Goal: Task Accomplishment & Management: Manage account settings

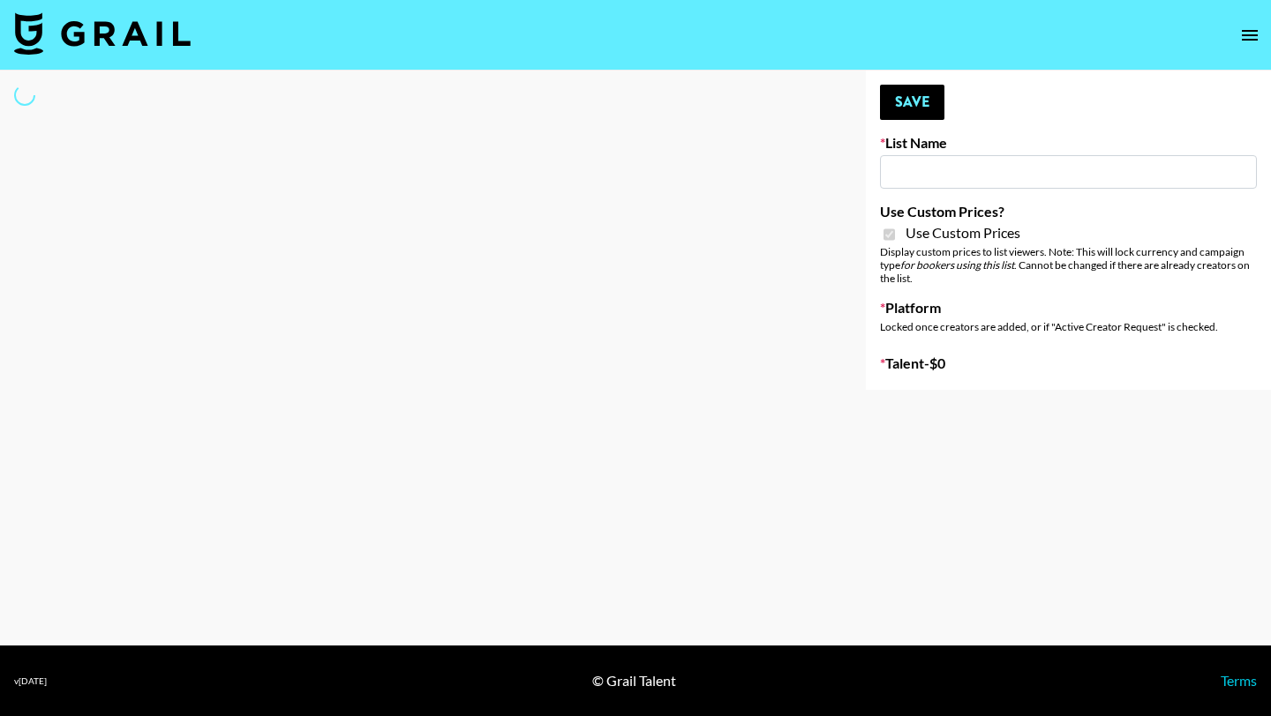
type input "ssssfdd"
checkbox input "true"
select select "Brand"
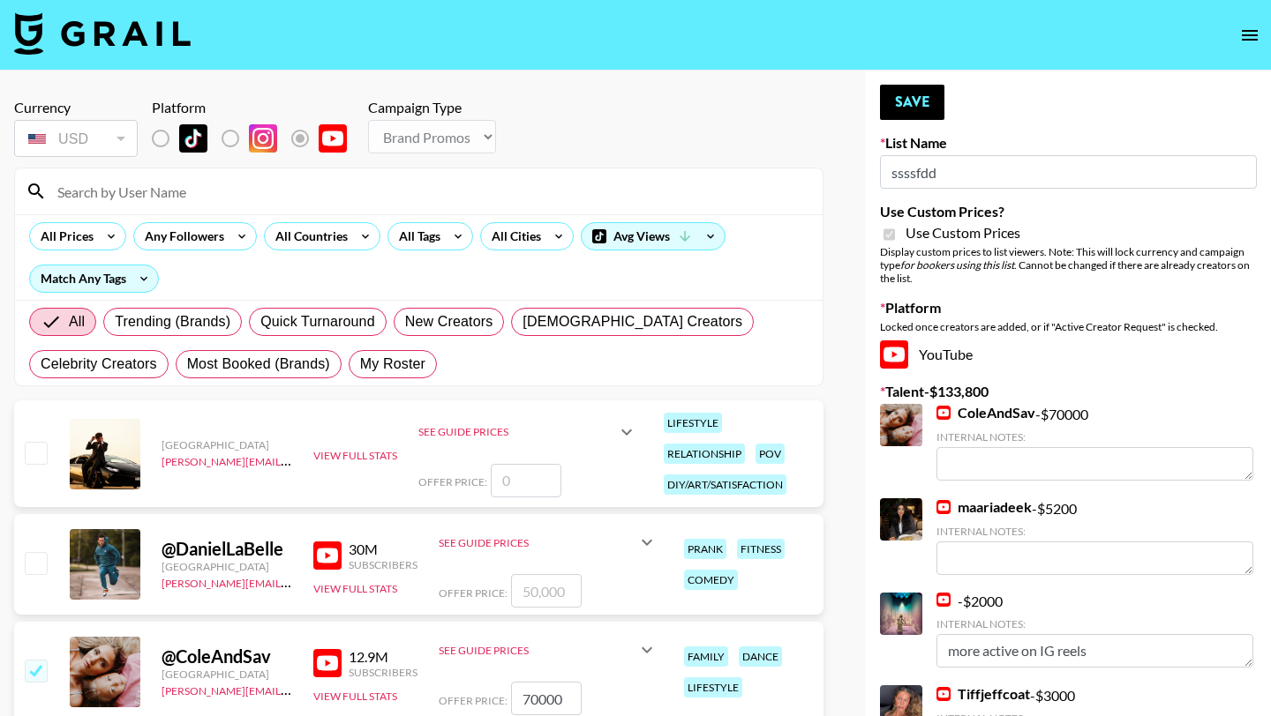
click at [295, 187] on input at bounding box center [429, 191] width 765 height 28
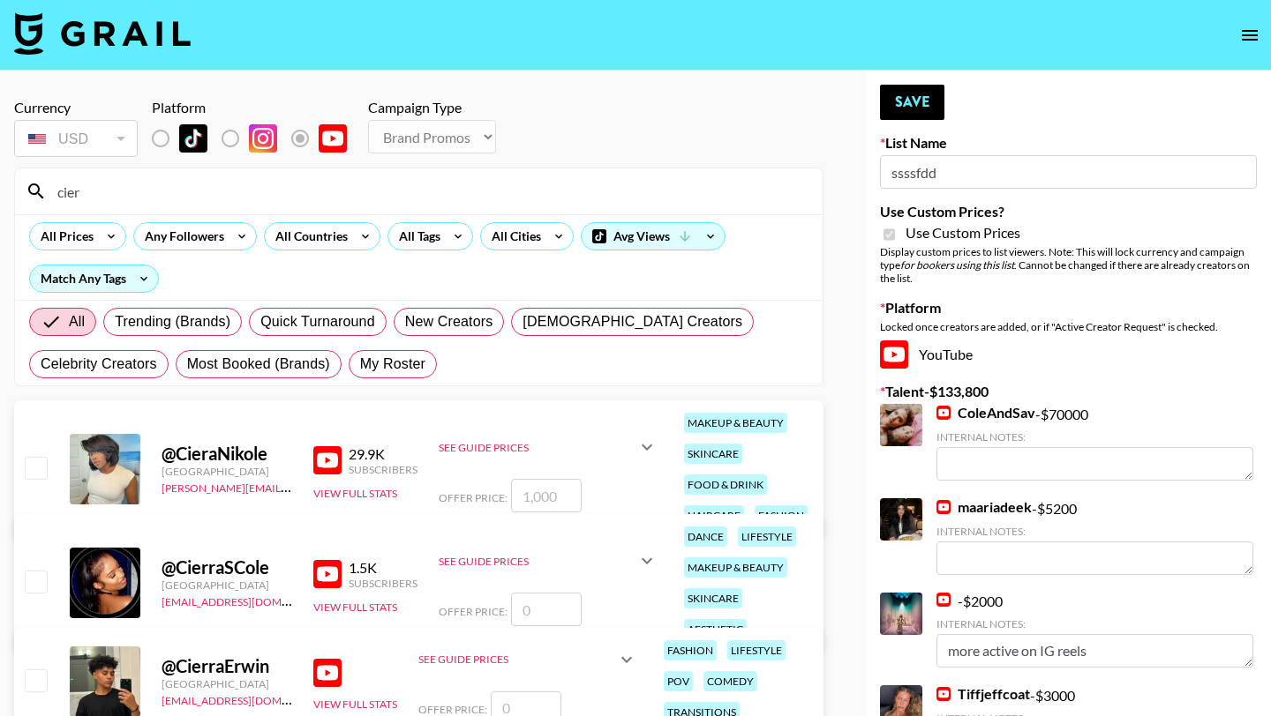
type input "cier"
click at [36, 465] on input "checkbox" at bounding box center [35, 467] width 21 height 21
checkbox input "true"
type input "1000"
click at [641, 445] on icon at bounding box center [646, 448] width 11 height 6
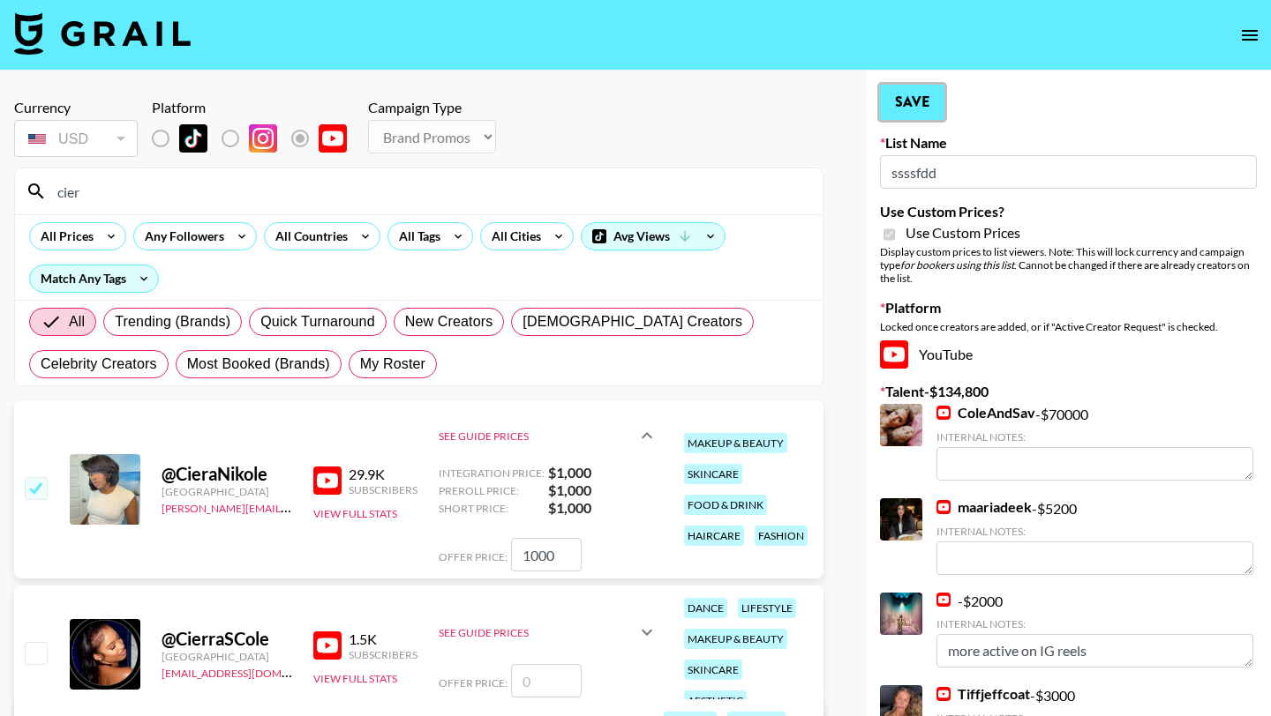
click at [906, 94] on button "Save" at bounding box center [912, 102] width 64 height 35
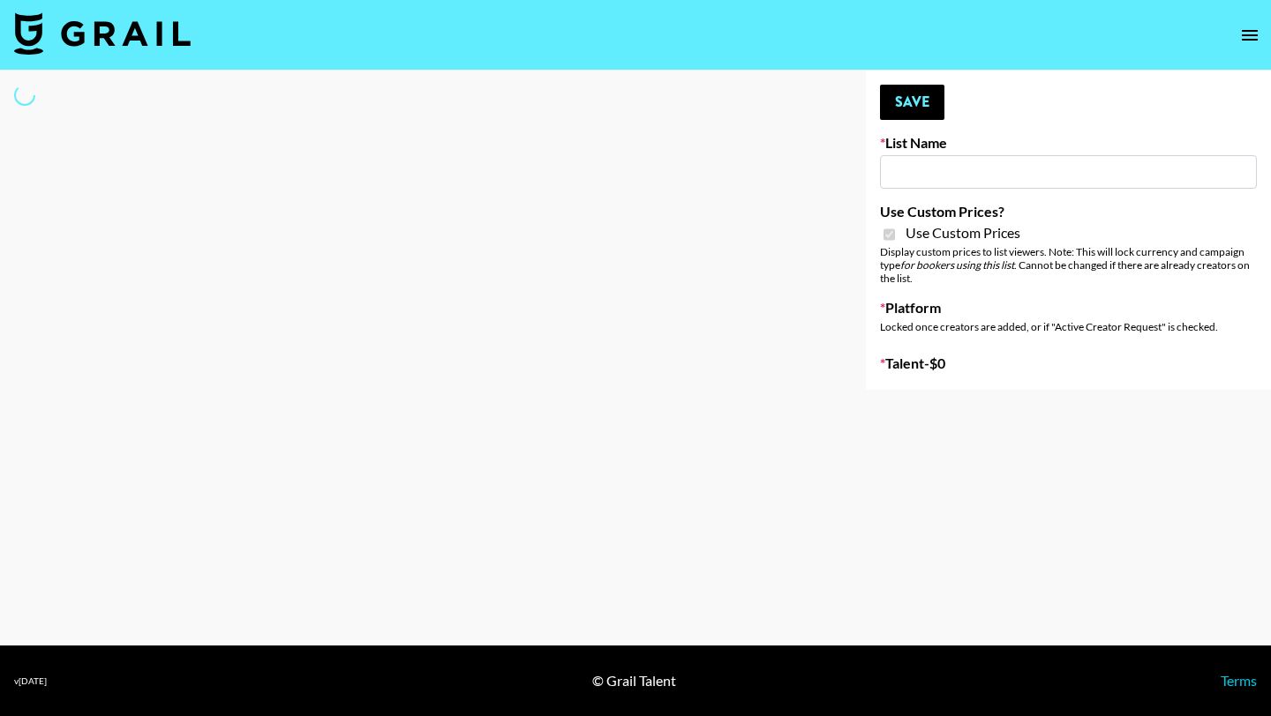
type input "Galaxy Lamps"
checkbox input "true"
select select "Brand"
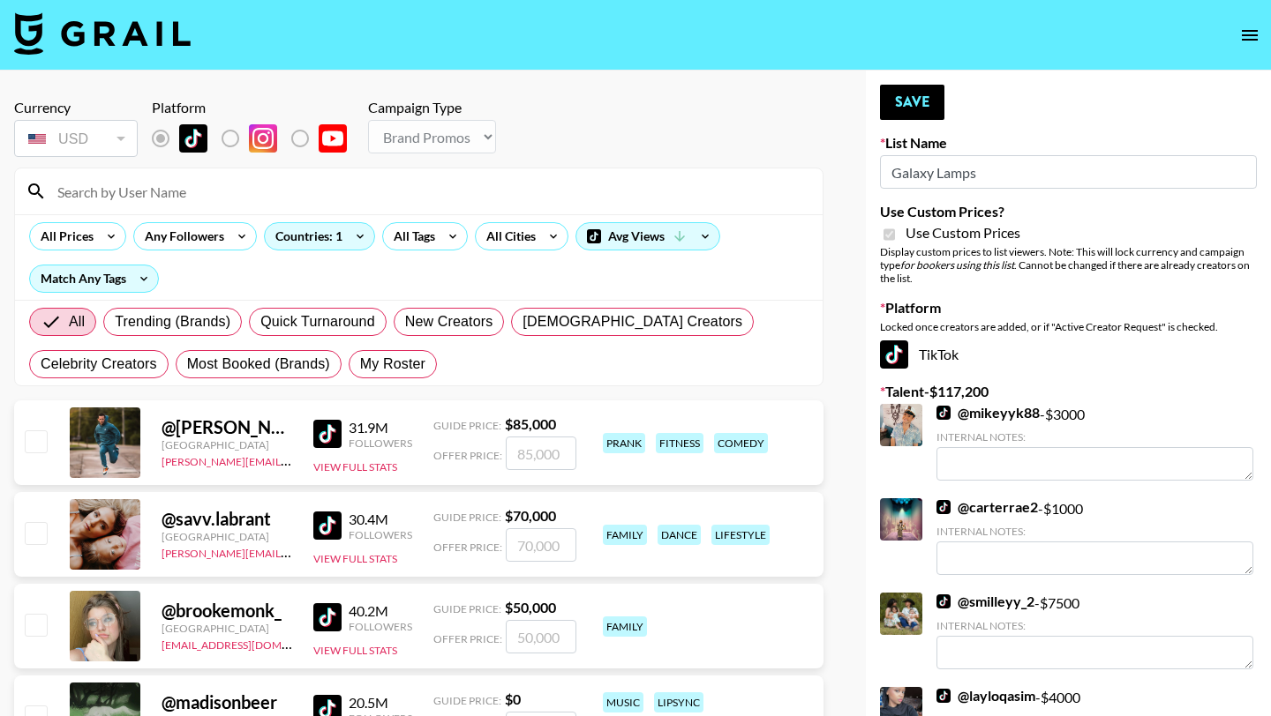
click at [148, 193] on input at bounding box center [429, 191] width 765 height 28
type input "jadyn"
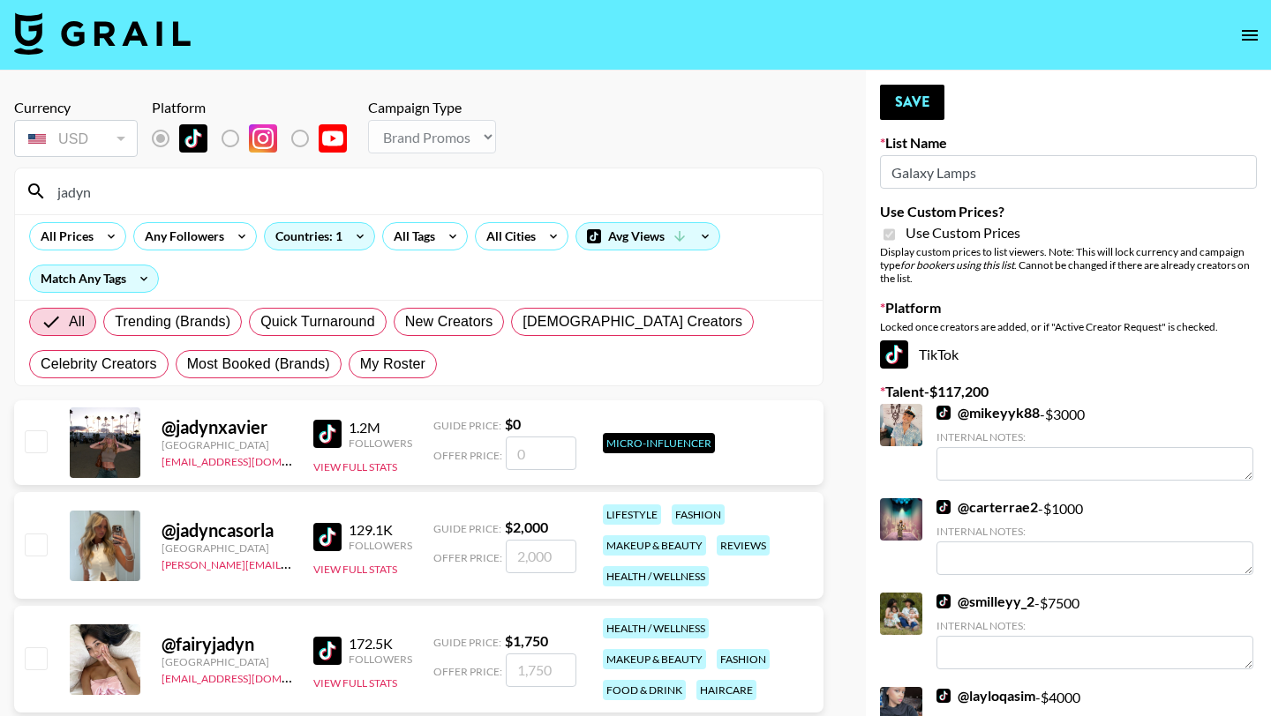
click at [41, 546] on input "checkbox" at bounding box center [35, 544] width 21 height 21
checkbox input "true"
type input "2000"
click at [904, 89] on button "Save" at bounding box center [912, 102] width 64 height 35
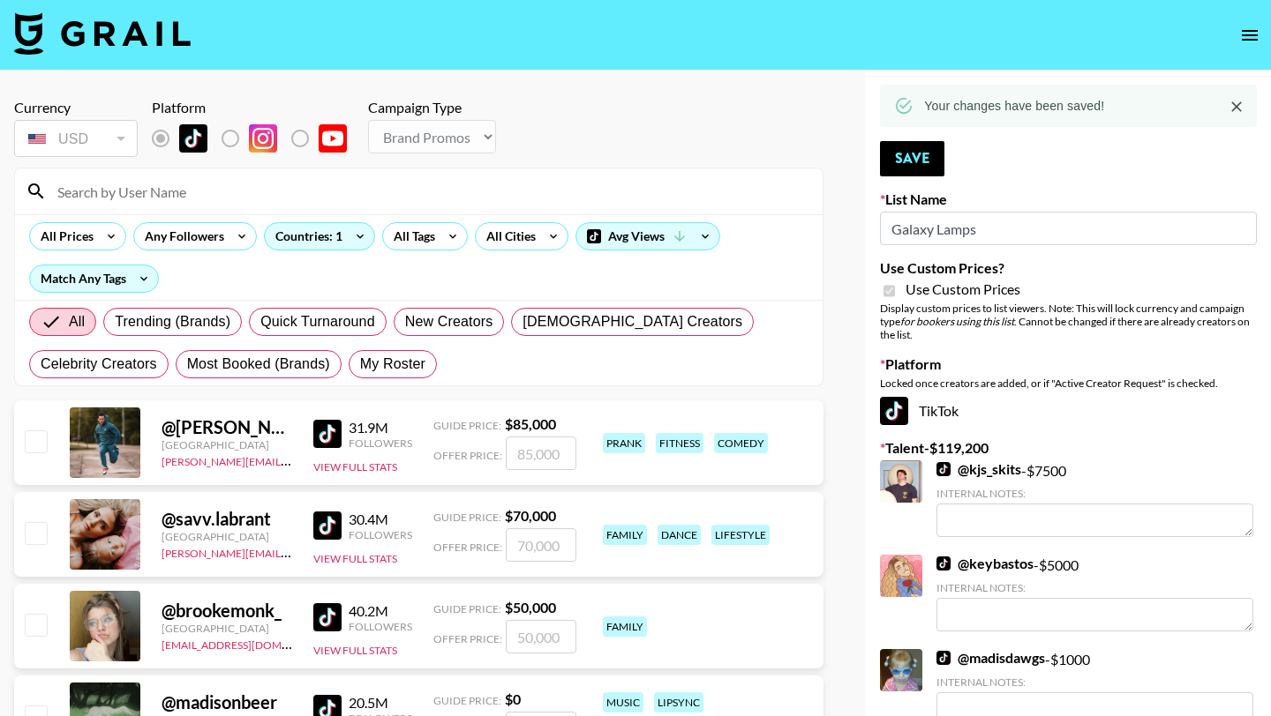
click at [371, 192] on input at bounding box center [429, 191] width 765 height 28
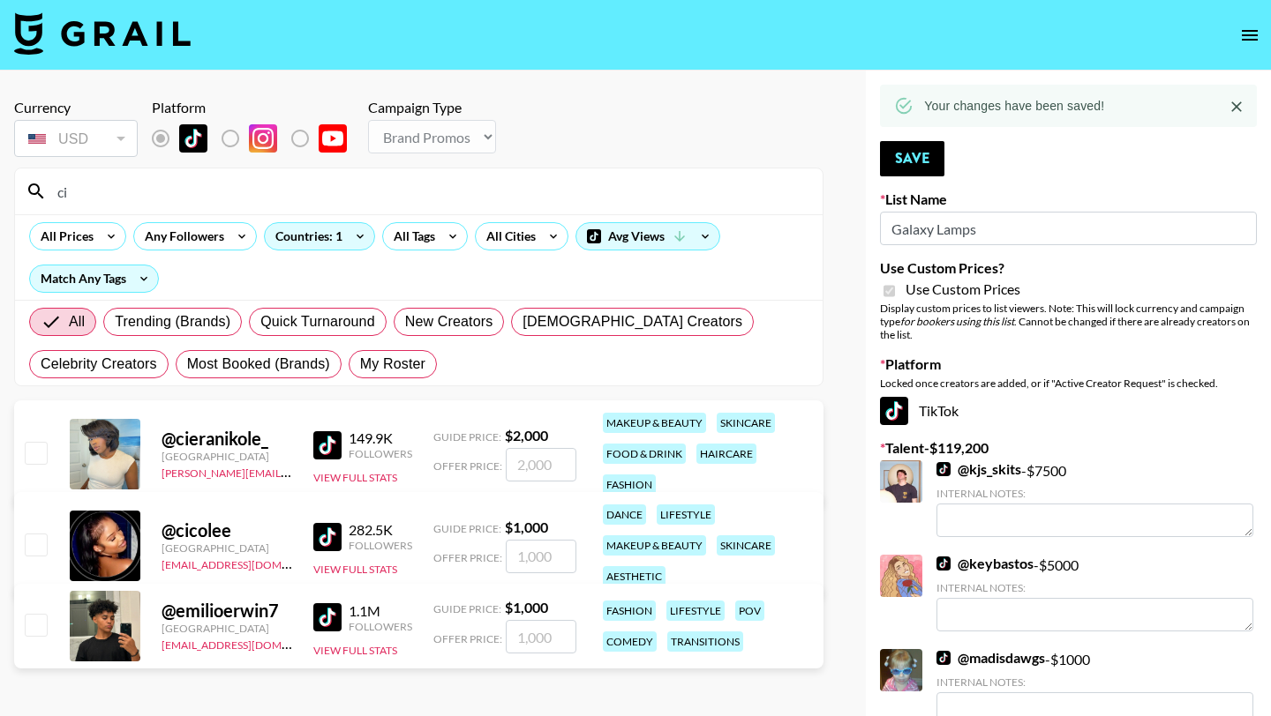
type input "c"
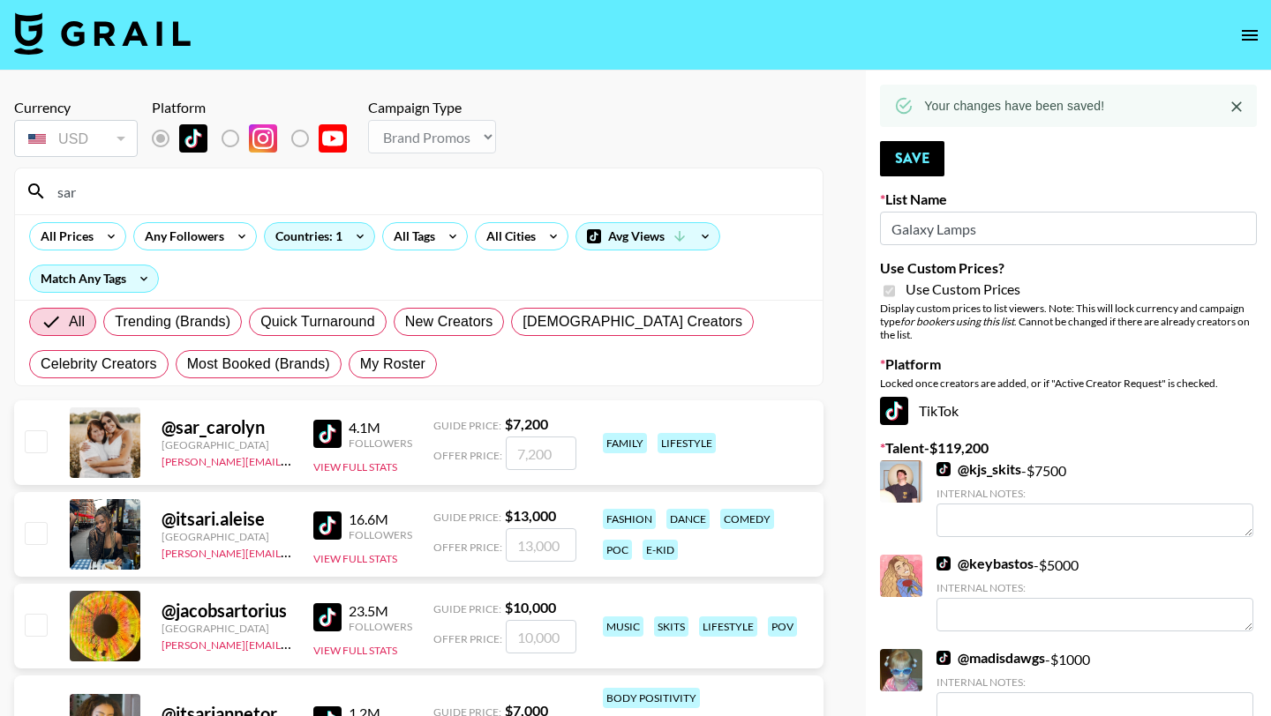
type input "[PERSON_NAME]"
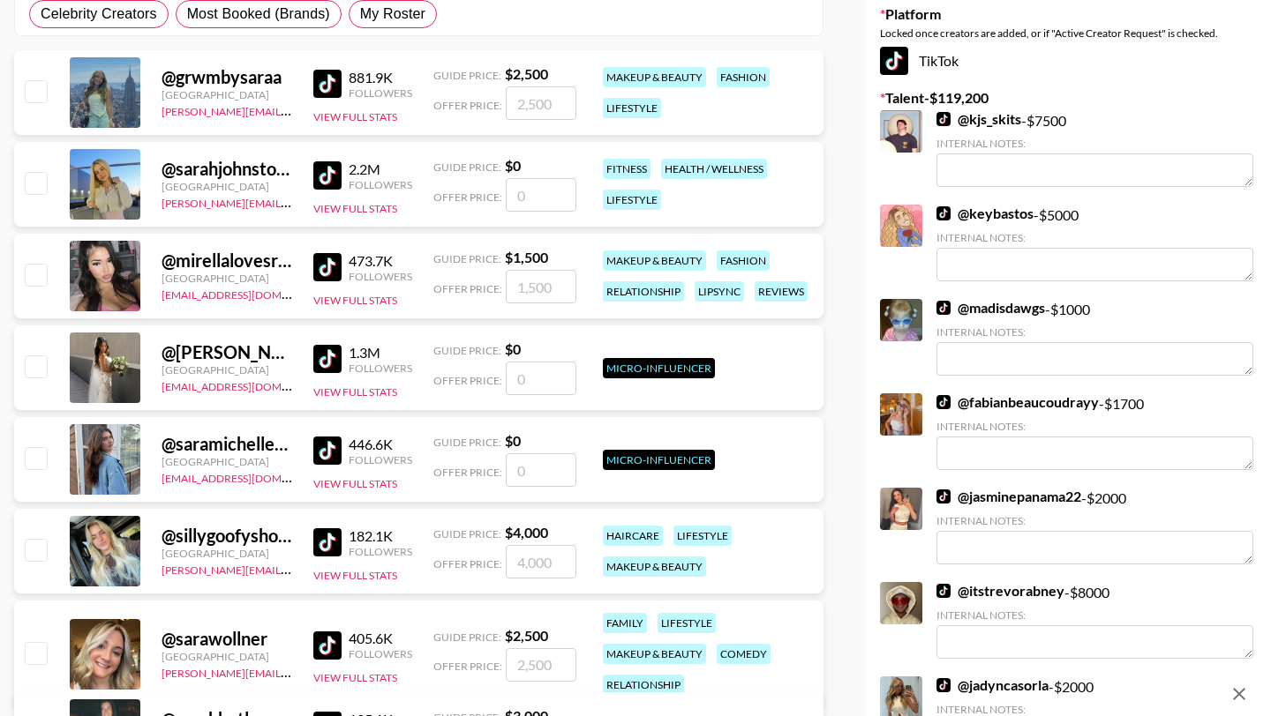
scroll to position [352, 0]
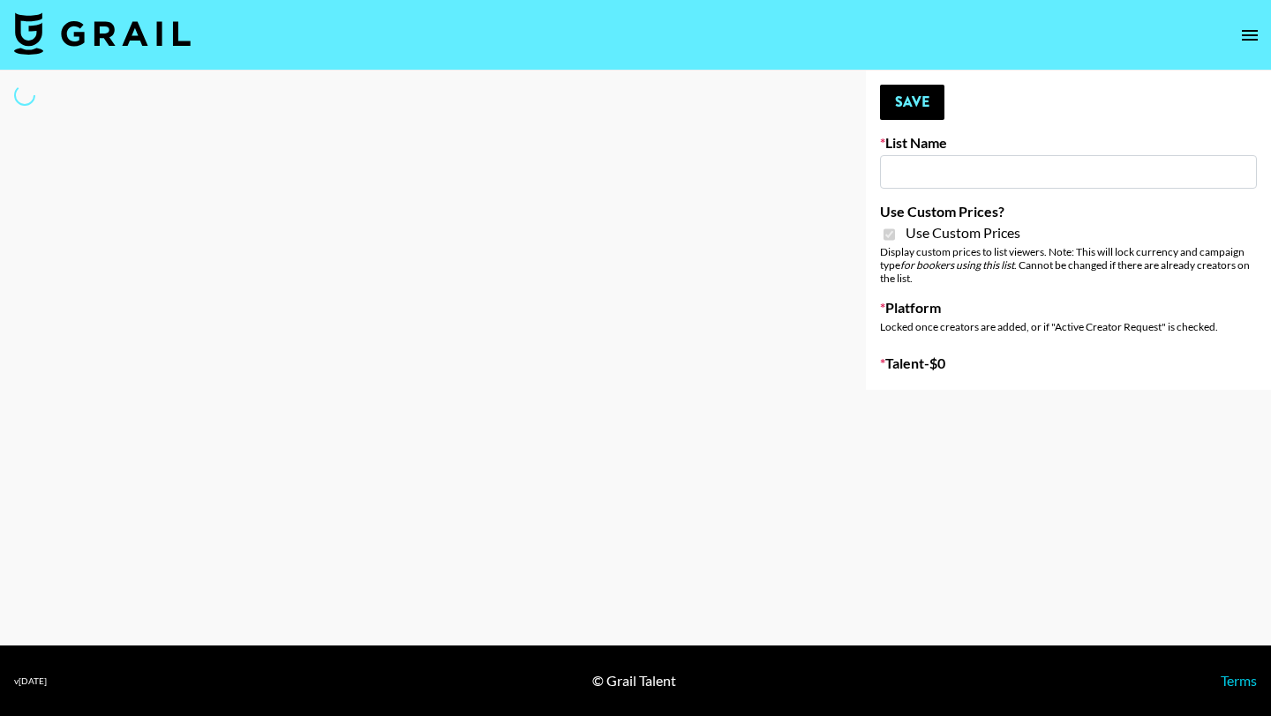
type input "Milan Laser"
checkbox input "true"
select select "Brand"
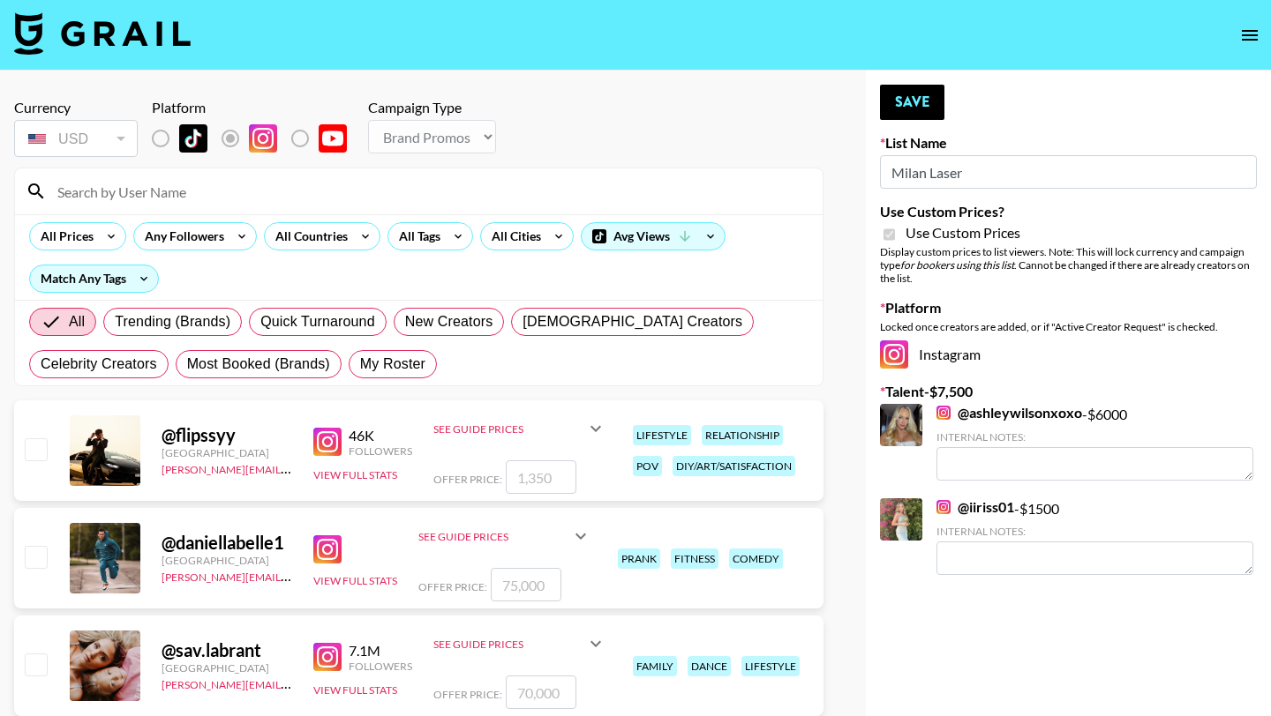
click at [226, 202] on input at bounding box center [429, 191] width 765 height 28
type input "macy"
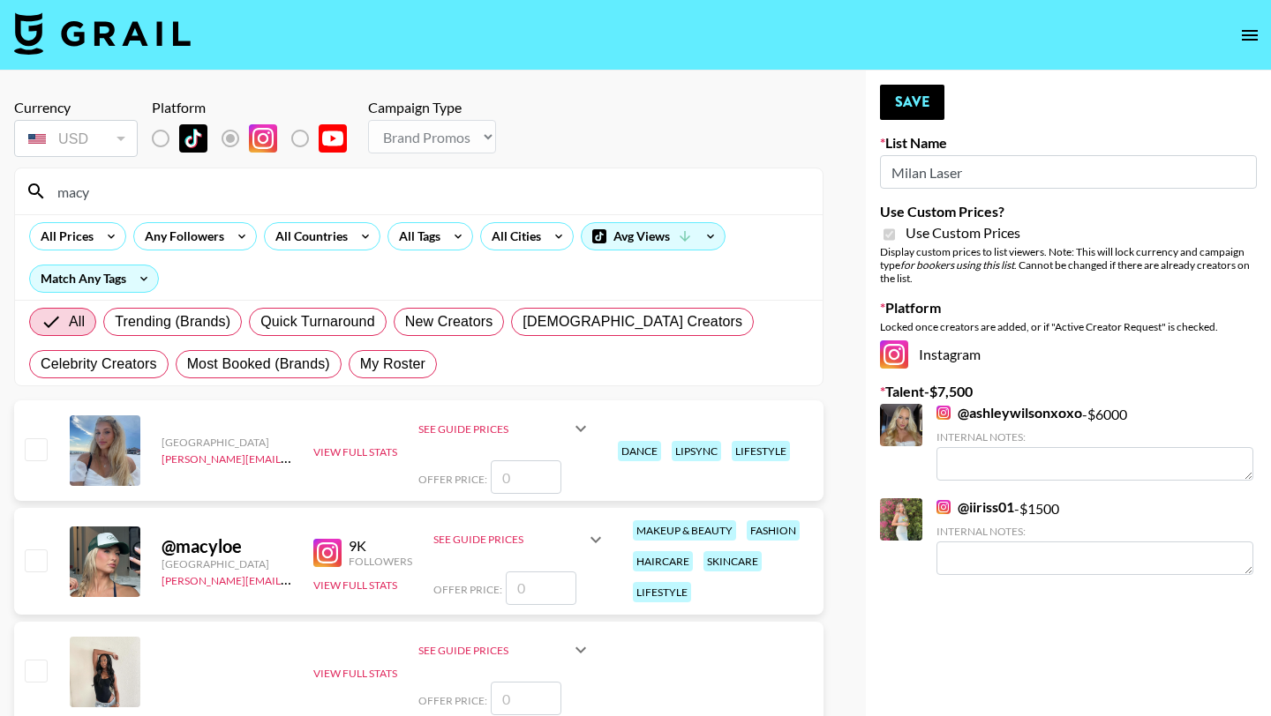
click at [33, 563] on input "checkbox" at bounding box center [35, 560] width 21 height 21
click at [597, 537] on icon at bounding box center [595, 539] width 11 height 6
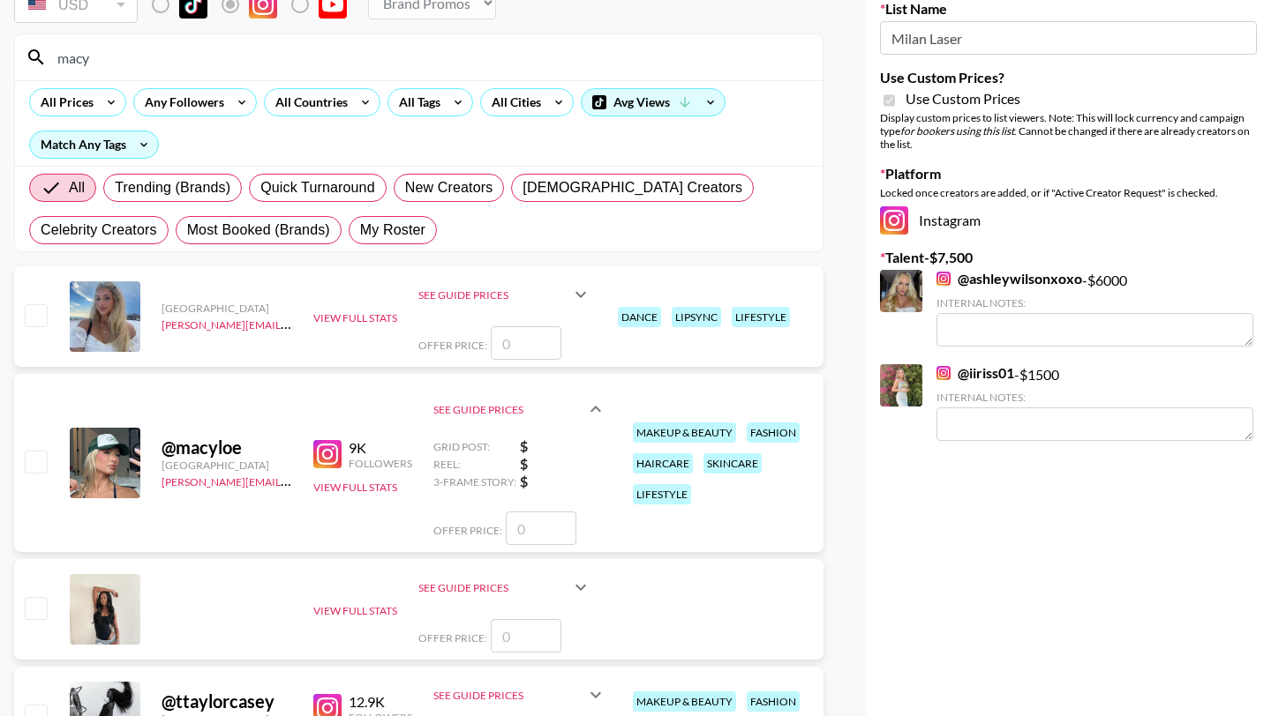
scroll to position [135, 0]
click at [553, 526] on input "number" at bounding box center [541, 528] width 71 height 34
checkbox input "true"
type input "1"
checkbox input "false"
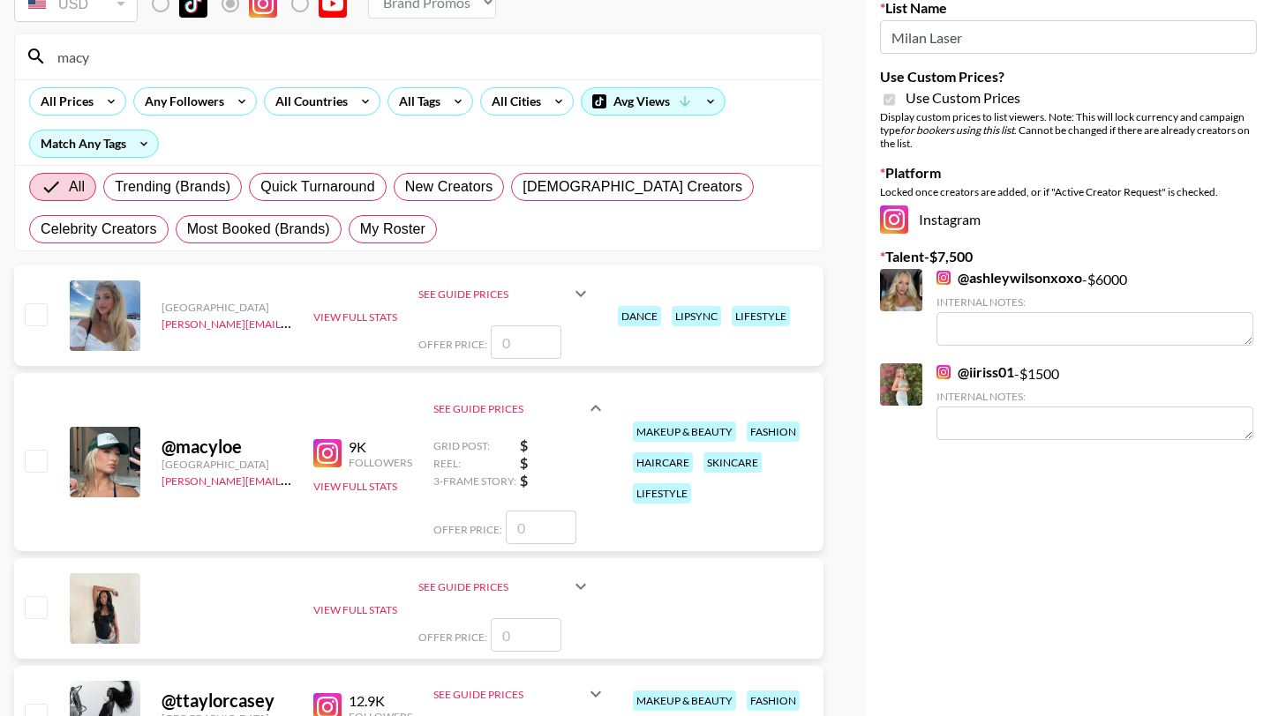
checkbox input "true"
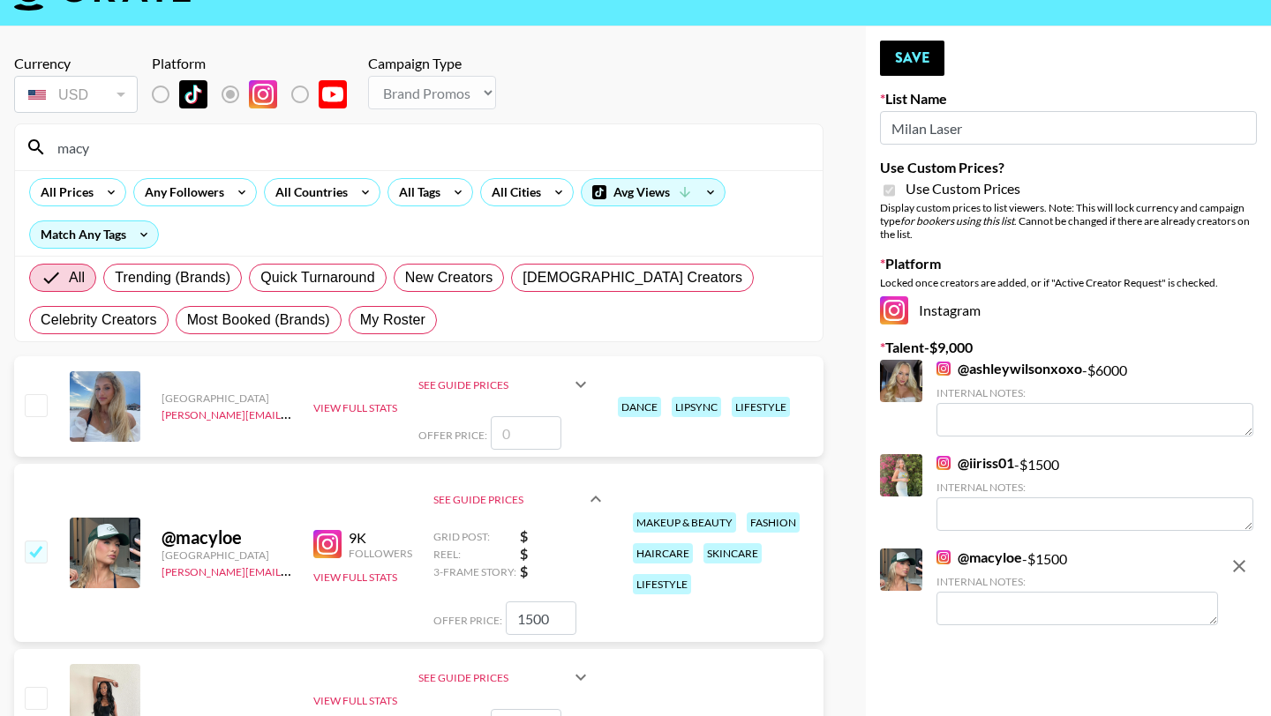
scroll to position [0, 0]
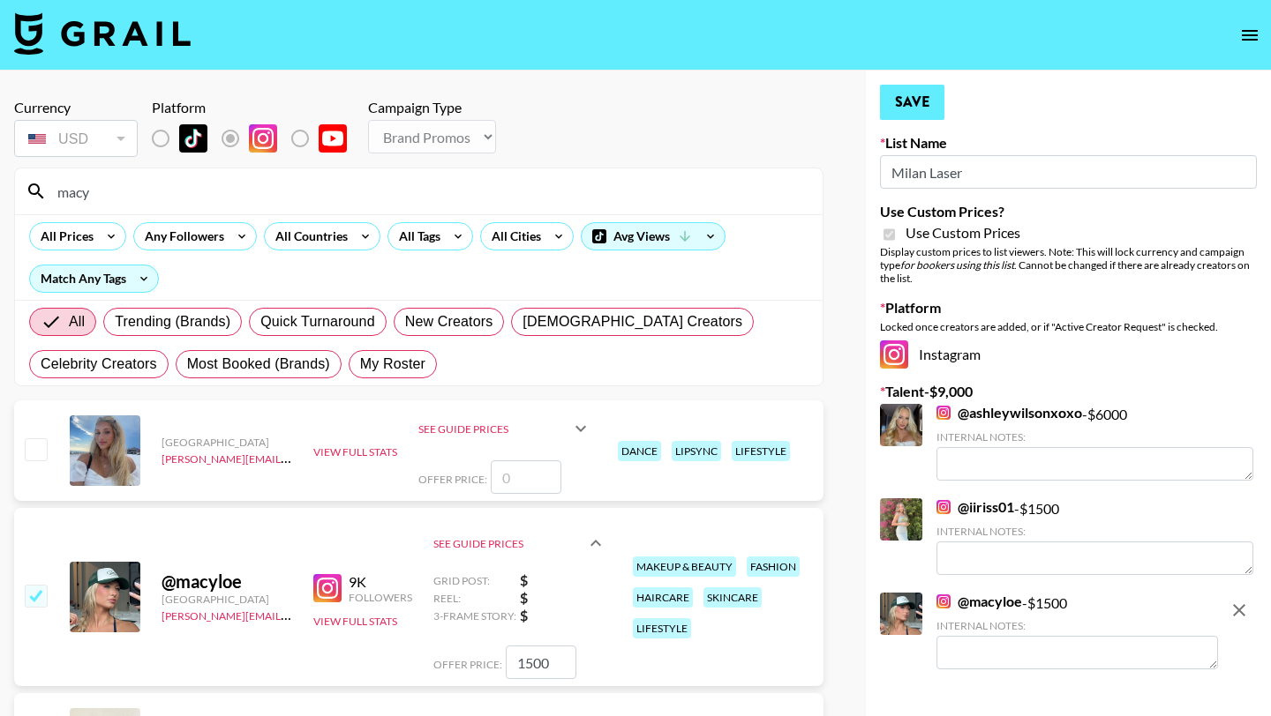
type input "1500"
click at [909, 97] on button "Save" at bounding box center [912, 102] width 64 height 35
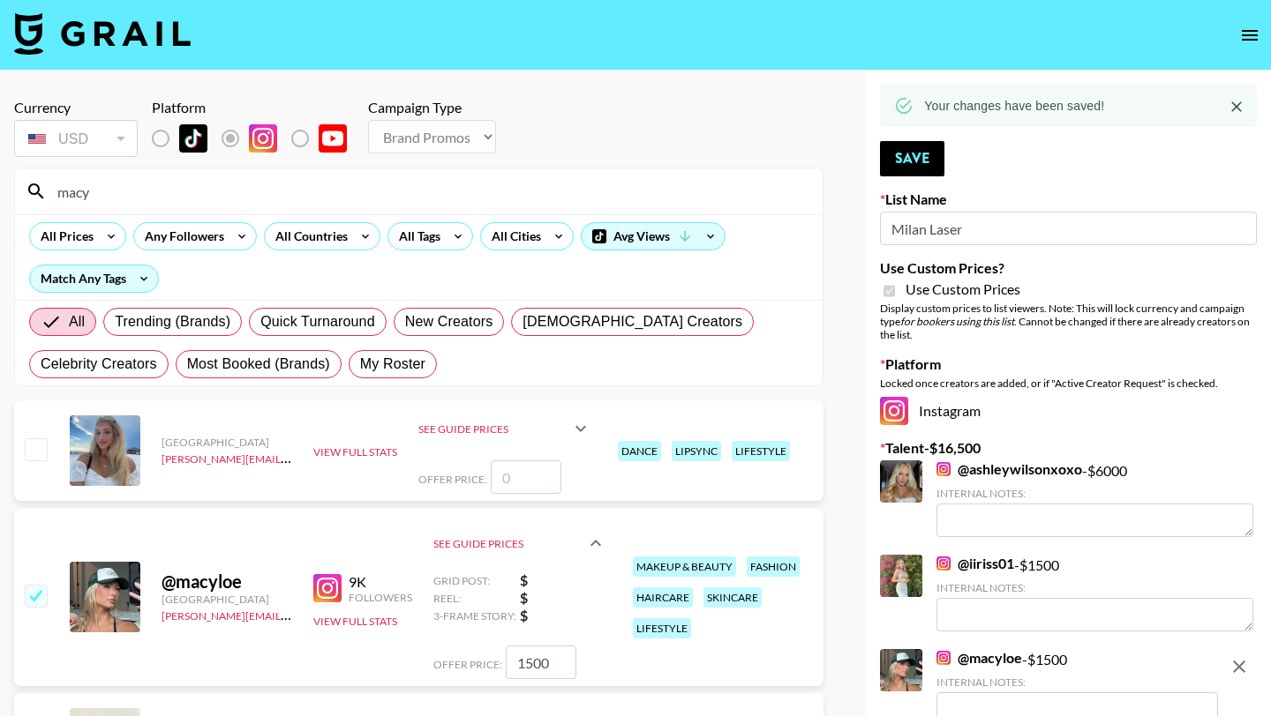
click at [469, 184] on input "macy" at bounding box center [429, 191] width 765 height 28
type input "m"
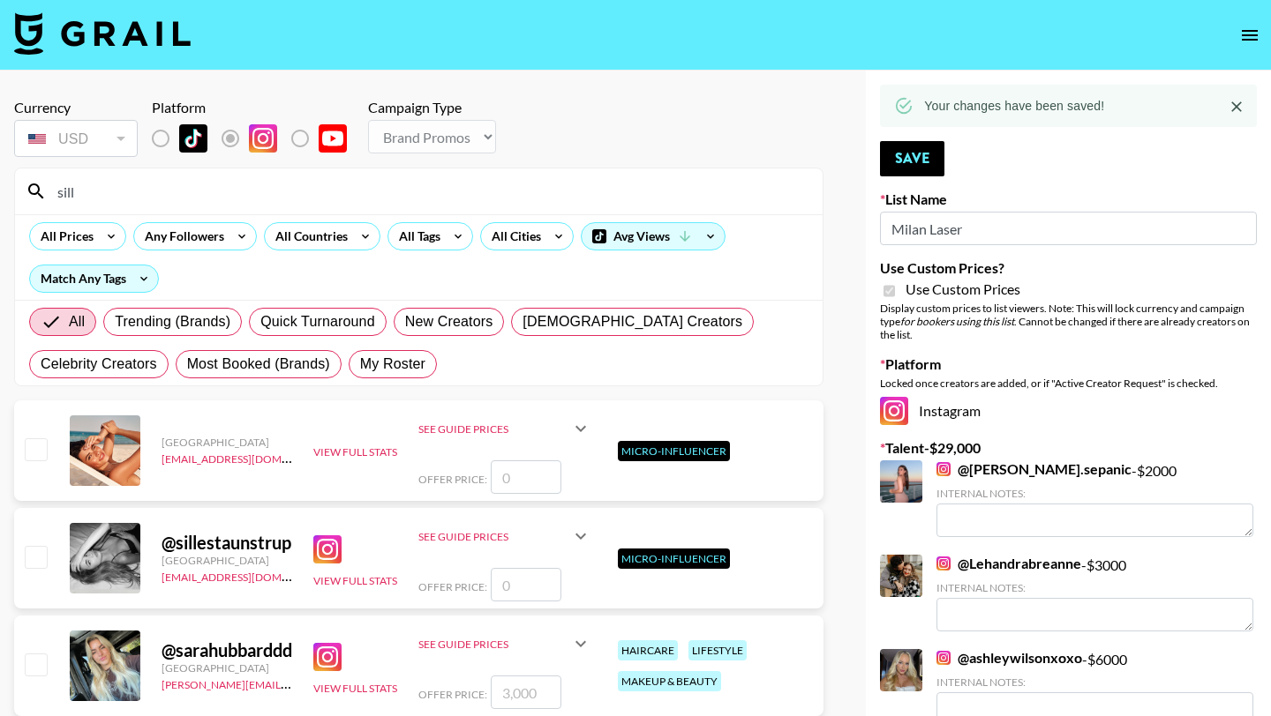
type input "sill"
click at [34, 660] on input "checkbox" at bounding box center [35, 664] width 21 height 21
checkbox input "true"
type input "3000"
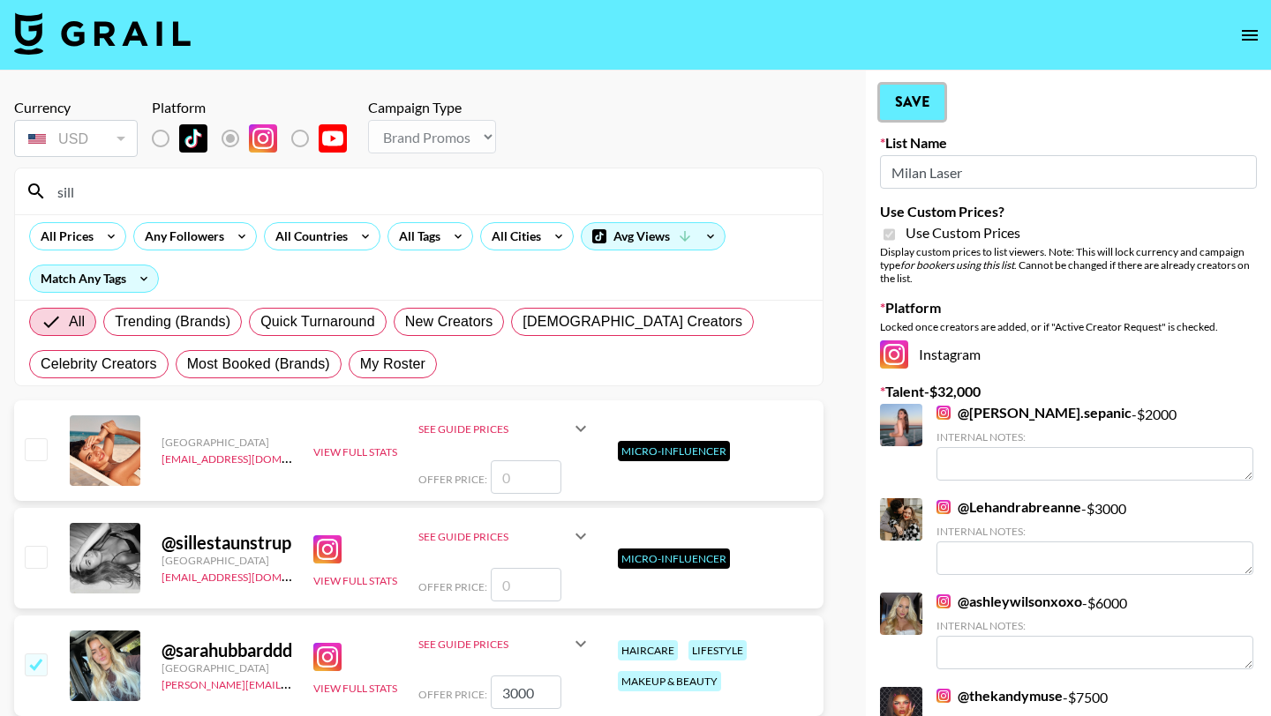
click at [927, 109] on button "Save" at bounding box center [912, 102] width 64 height 35
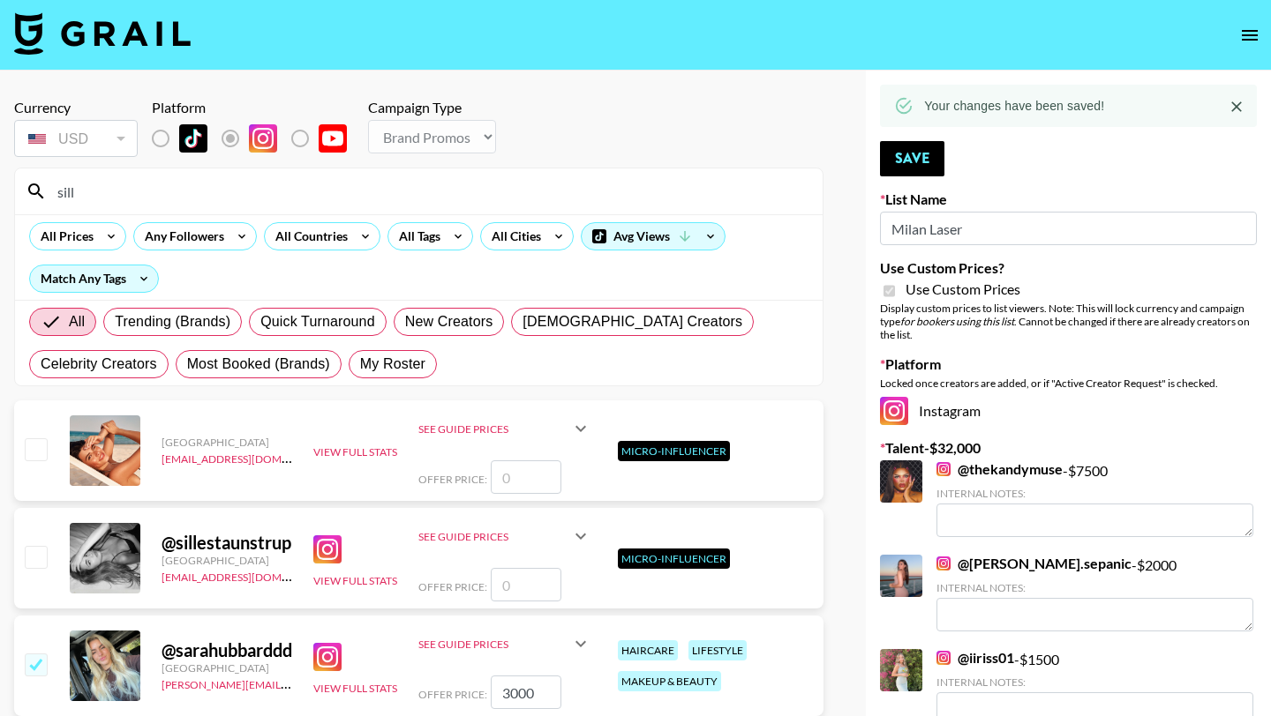
click at [288, 198] on input "sill" at bounding box center [429, 191] width 765 height 28
type input "s"
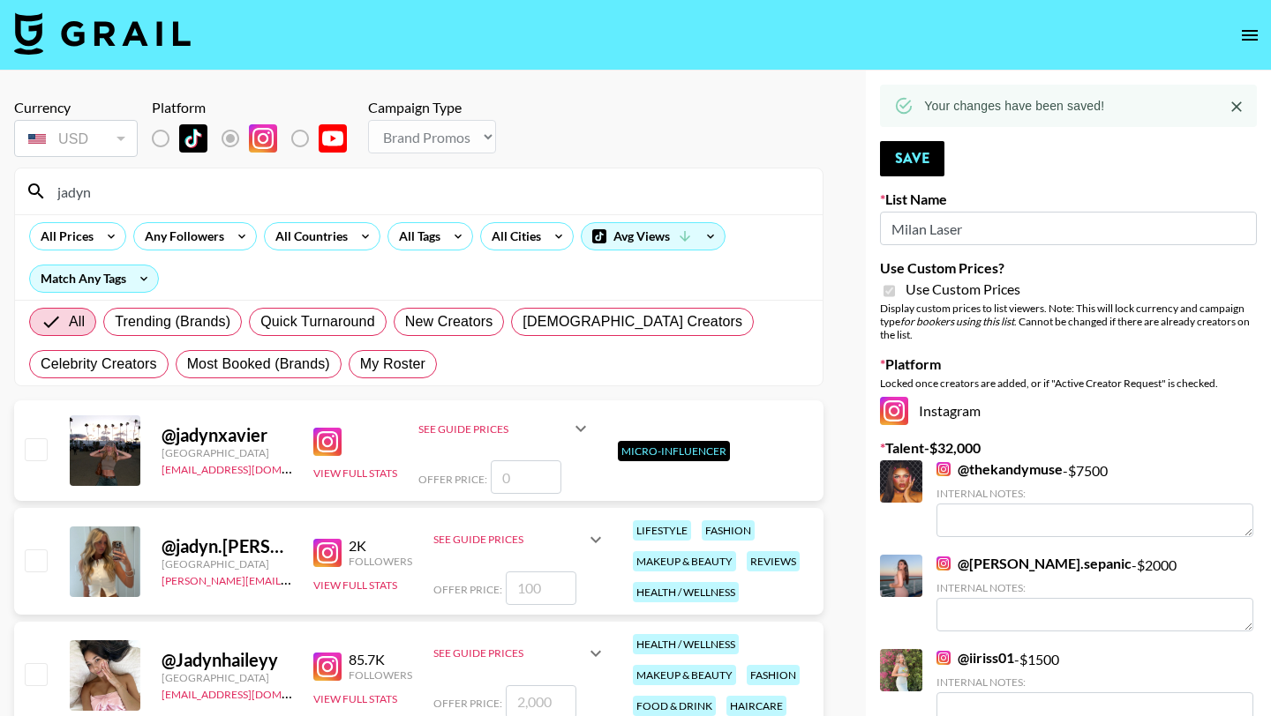
type input "jadyn"
click at [34, 565] on input "checkbox" at bounding box center [35, 560] width 21 height 21
checkbox input "true"
type input "100"
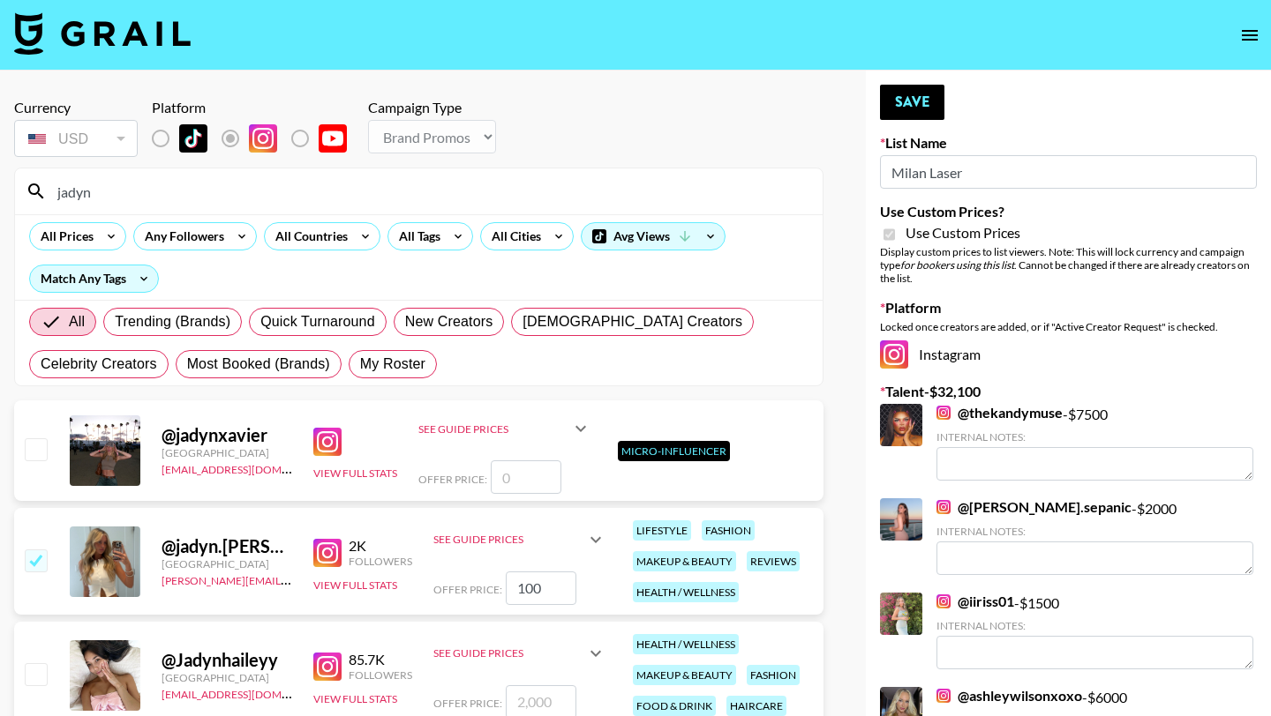
drag, startPoint x: 122, startPoint y: 189, endPoint x: 51, endPoint y: 188, distance: 70.6
click at [51, 188] on input "jadyn" at bounding box center [429, 191] width 765 height 28
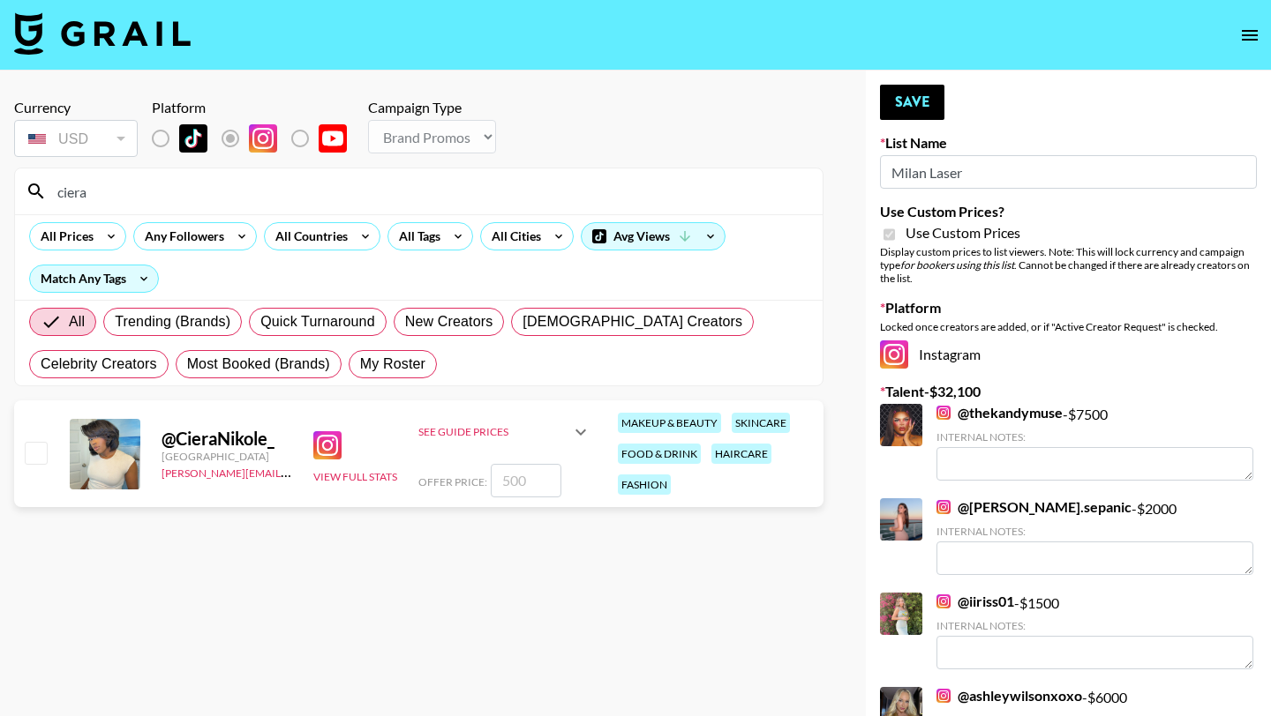
type input "ciera"
click at [41, 454] on input "checkbox" at bounding box center [35, 452] width 21 height 21
checkbox input "true"
type input "500"
click at [911, 100] on button "Save" at bounding box center [912, 102] width 64 height 35
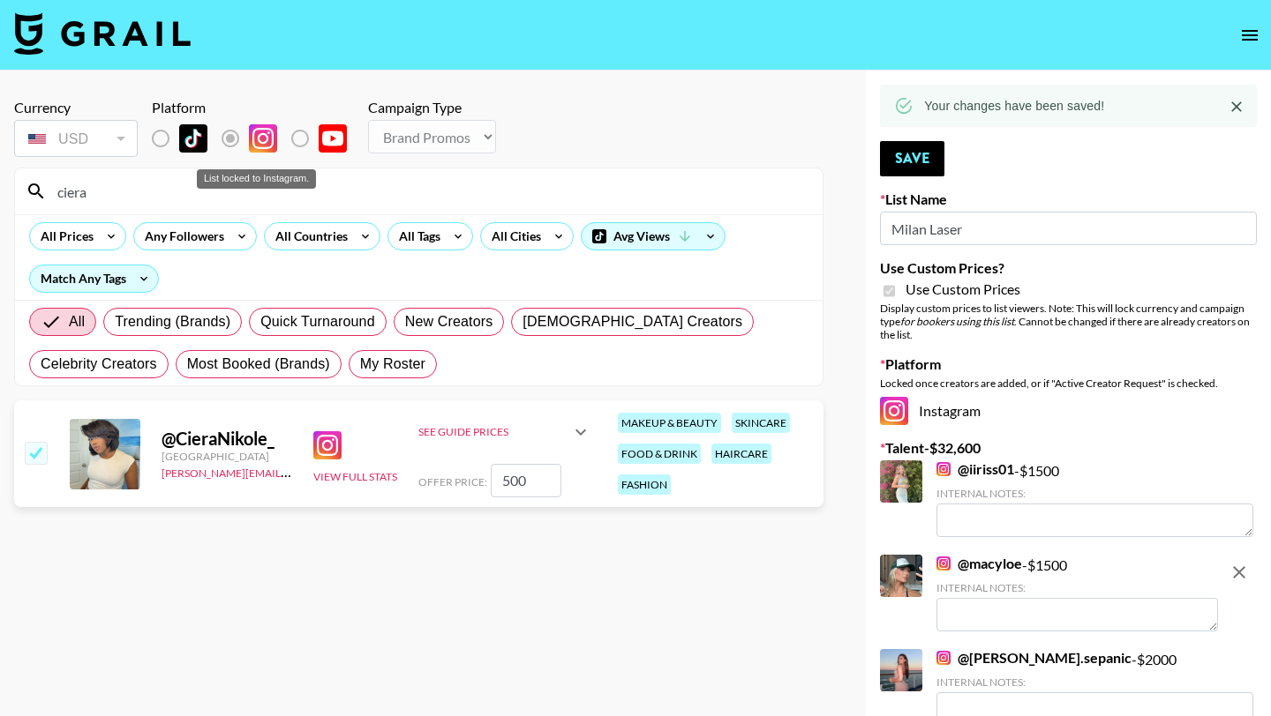
click at [300, 135] on label "List locked to Instagram." at bounding box center [313, 138] width 65 height 37
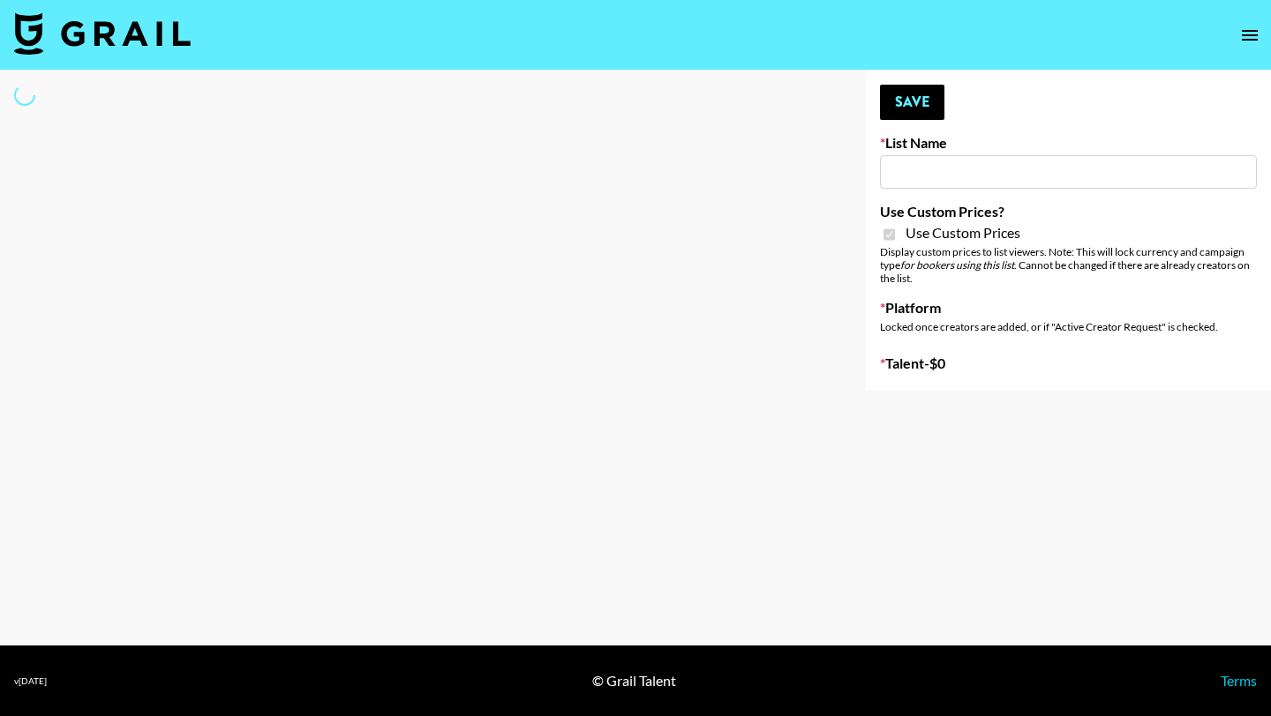
type input "Phoenix Based Creators"
checkbox input "true"
select select "Brand"
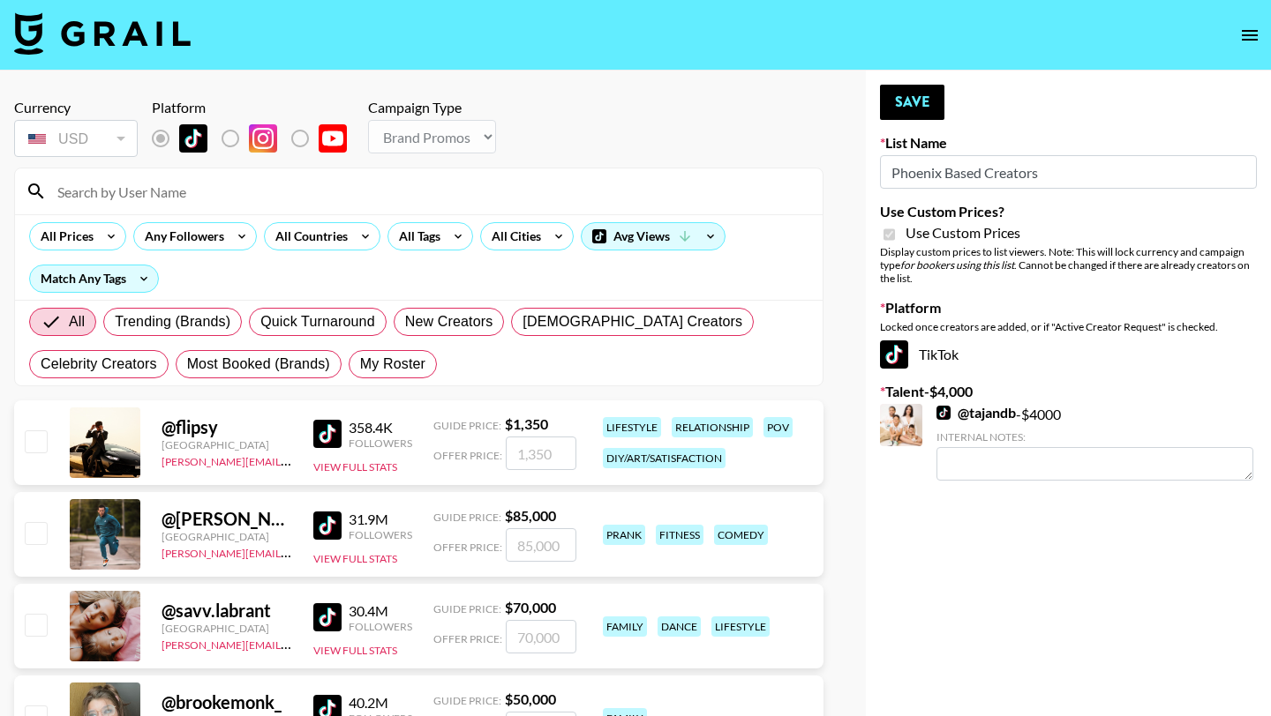
click at [192, 201] on input at bounding box center [429, 191] width 765 height 28
type input "sarahub"
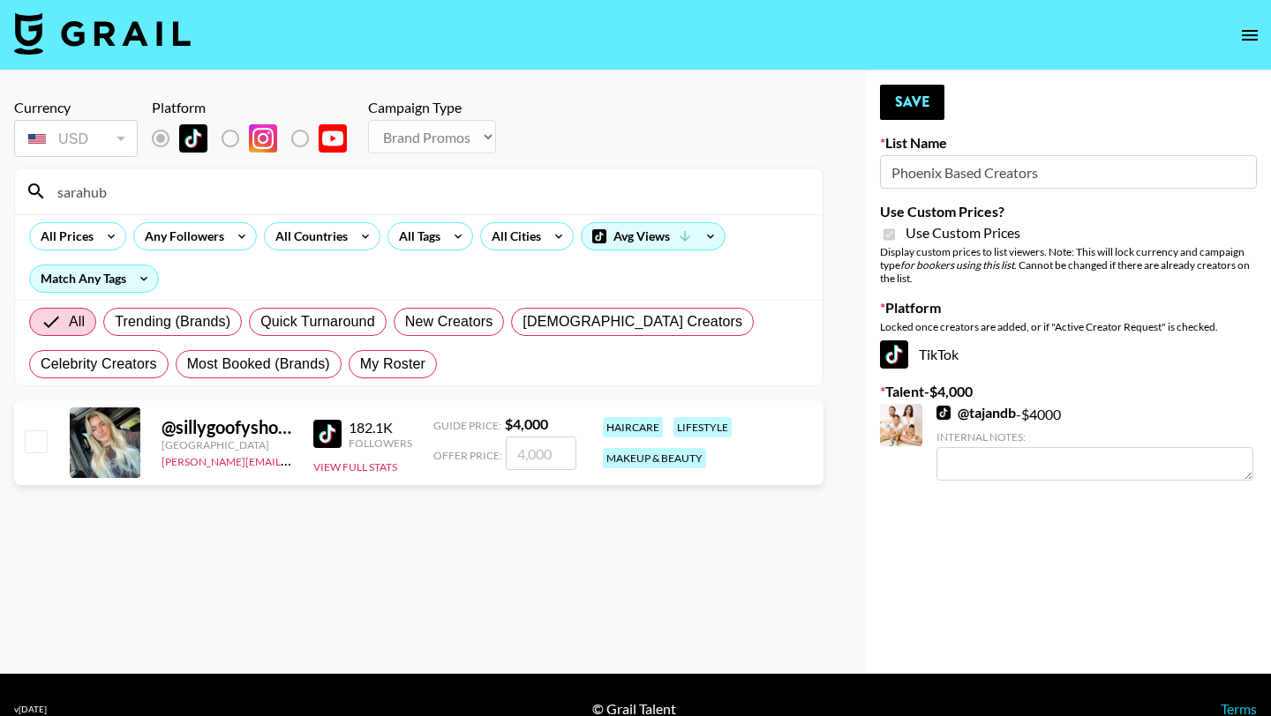
click at [33, 447] on input "checkbox" at bounding box center [35, 441] width 21 height 21
checkbox input "true"
type input "4000"
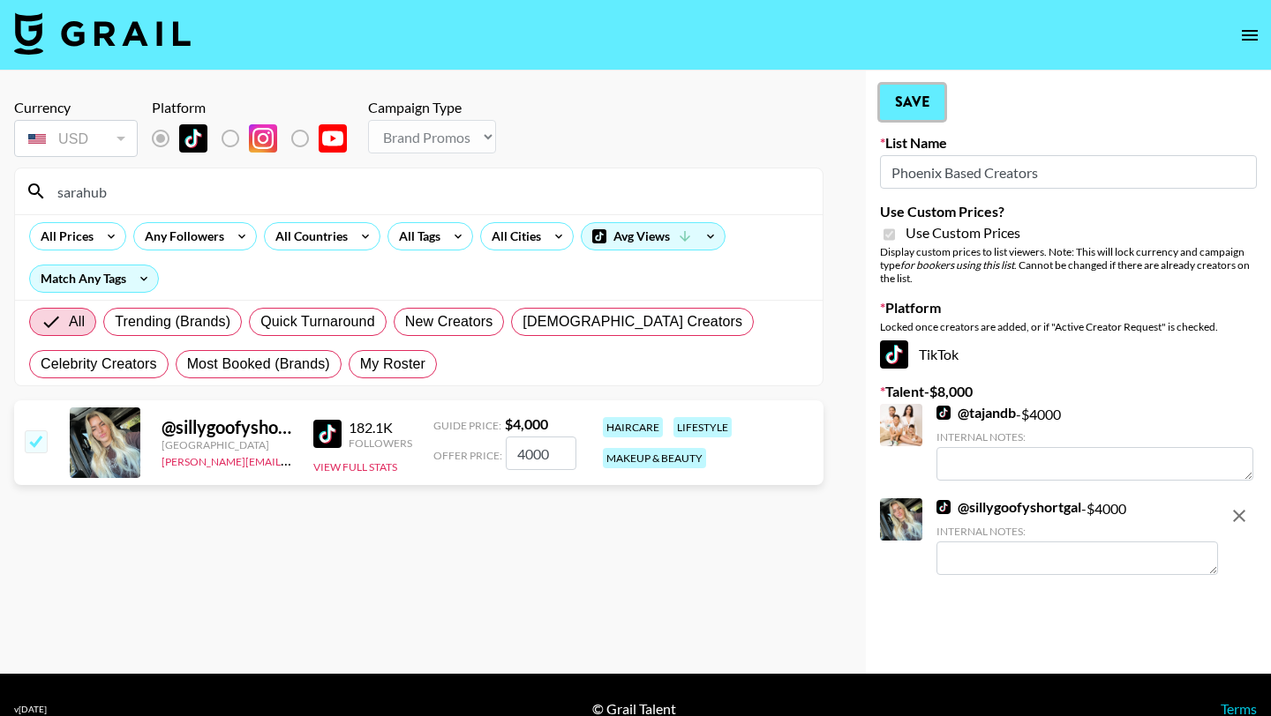
click at [926, 108] on button "Save" at bounding box center [912, 102] width 64 height 35
